Goal: Transaction & Acquisition: Purchase product/service

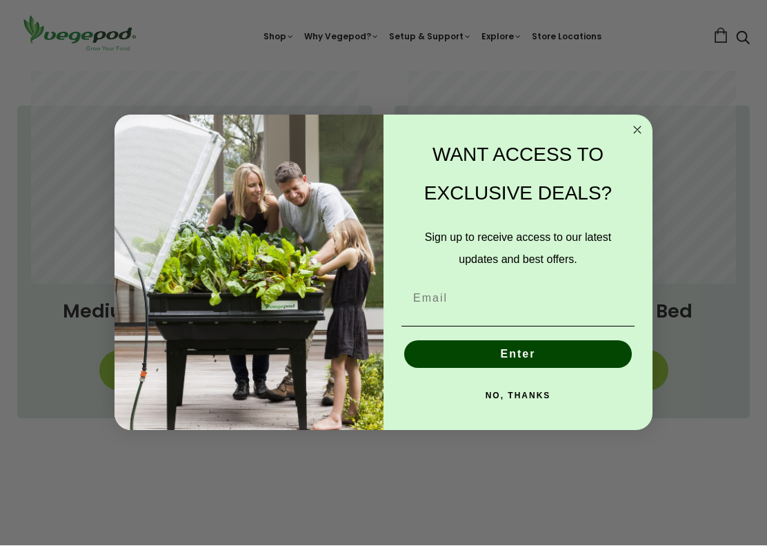
scroll to position [0, 241]
click at [527, 311] on input "Email" at bounding box center [518, 299] width 233 height 28
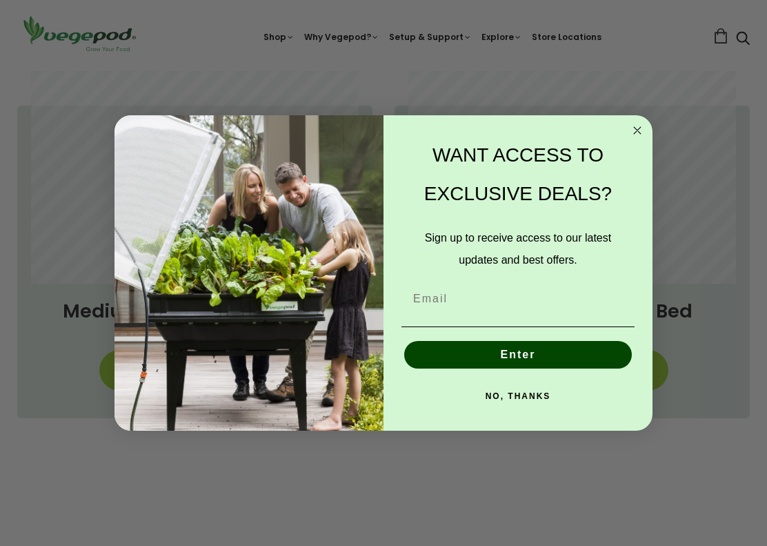
scroll to position [889, 7]
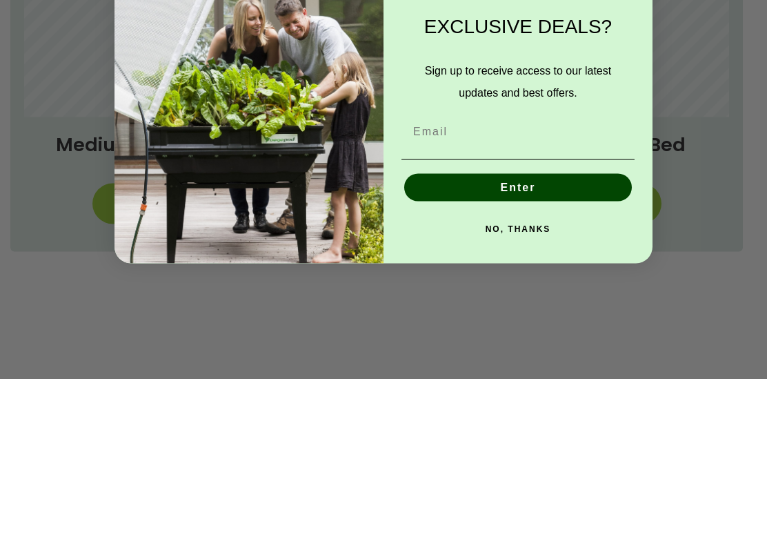
type input "heidi.dixon@sky.com"
click at [566, 341] on button "Enter" at bounding box center [518, 355] width 228 height 28
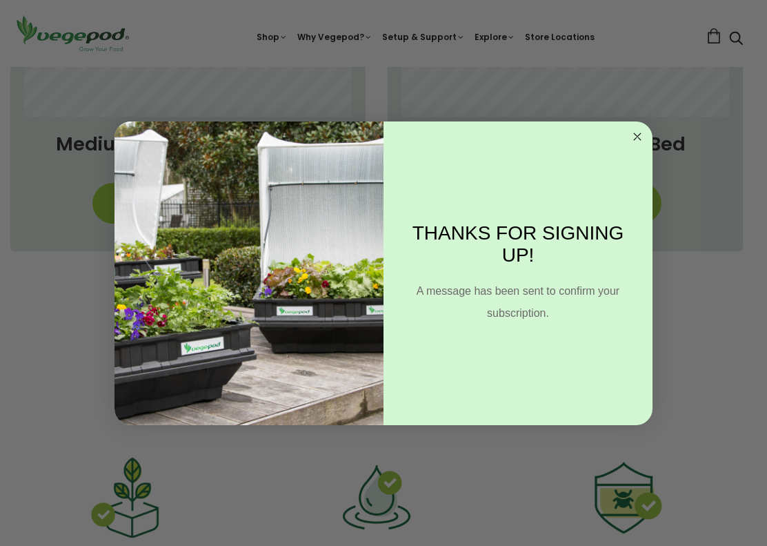
click at [639, 128] on circle "Close dialog" at bounding box center [638, 136] width 16 height 16
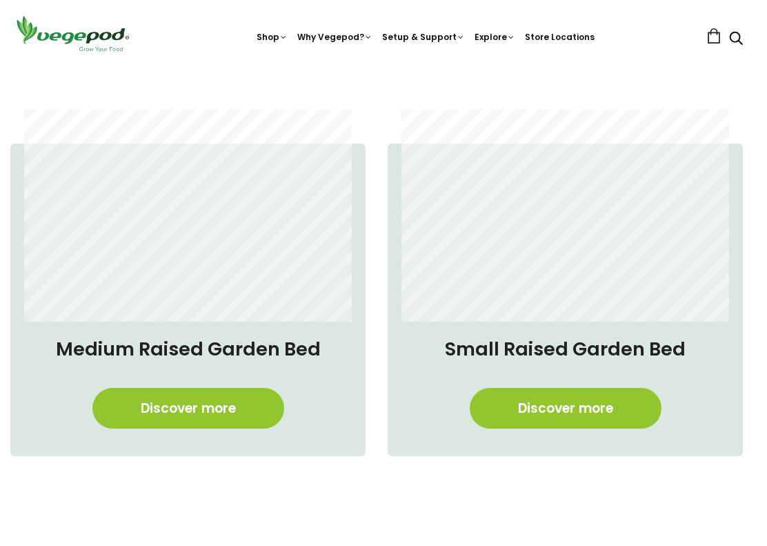
scroll to position [0, 963]
click at [377, 67] on span "Vegepod Bundles" at bounding box center [377, 67] width 0 height 0
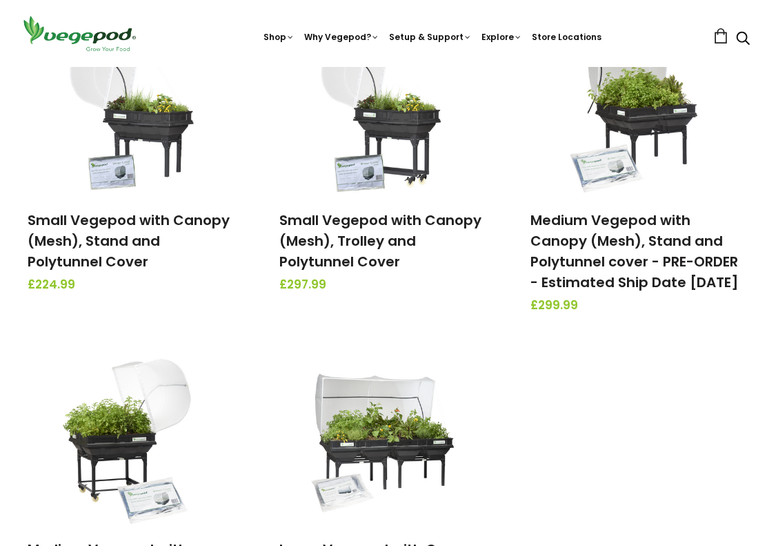
scroll to position [237, 0]
click at [699, 330] on div "Medium Vegepod with Canopy (Mesh), Stand and Polytunnel cover - PRE-ORDER - Est…" at bounding box center [635, 262] width 230 height 135
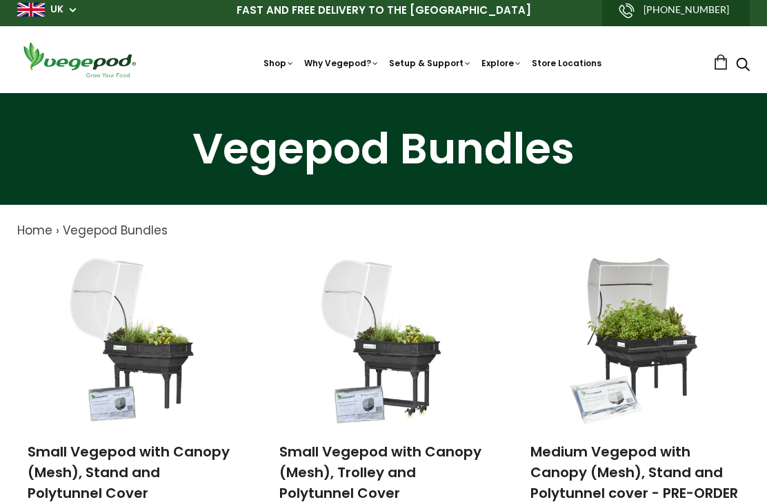
scroll to position [0, 0]
